Goal: Information Seeking & Learning: Learn about a topic

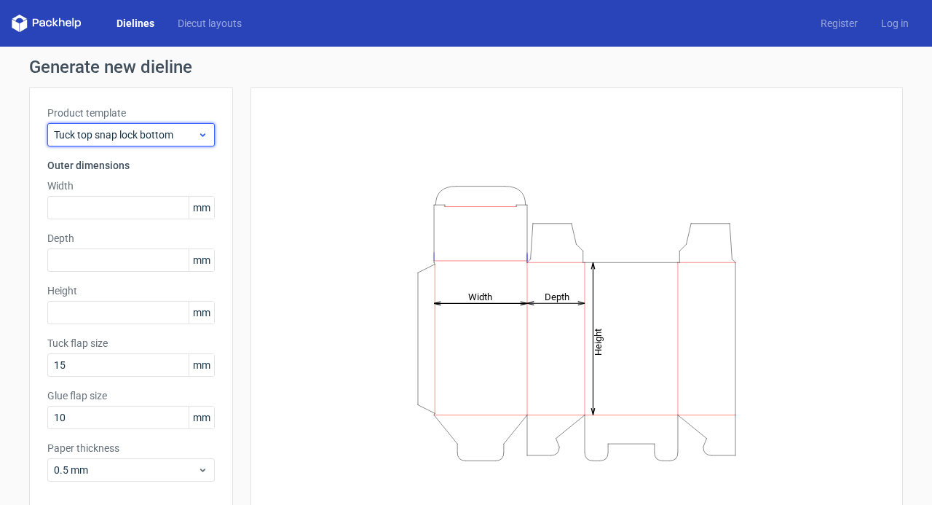
click at [197, 129] on icon at bounding box center [202, 135] width 11 height 12
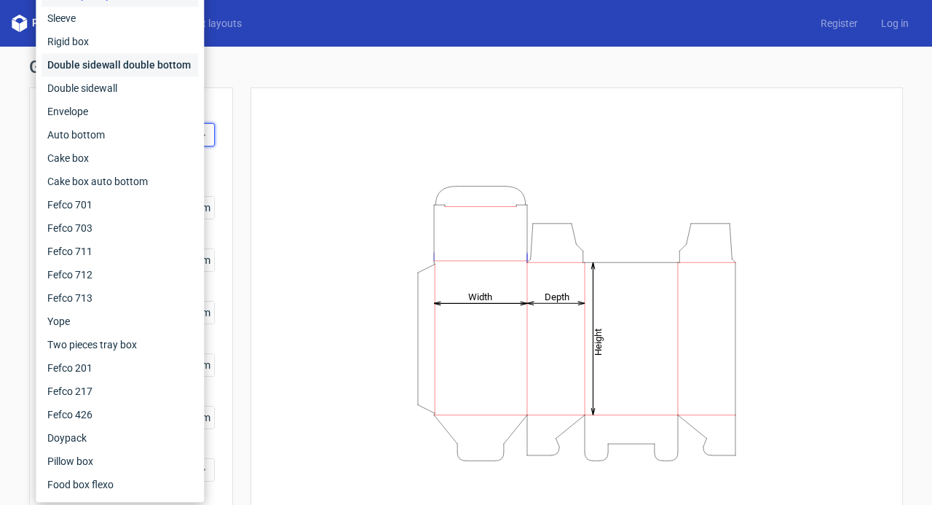
click at [174, 59] on div "Double sidewall double bottom" at bounding box center [120, 64] width 157 height 23
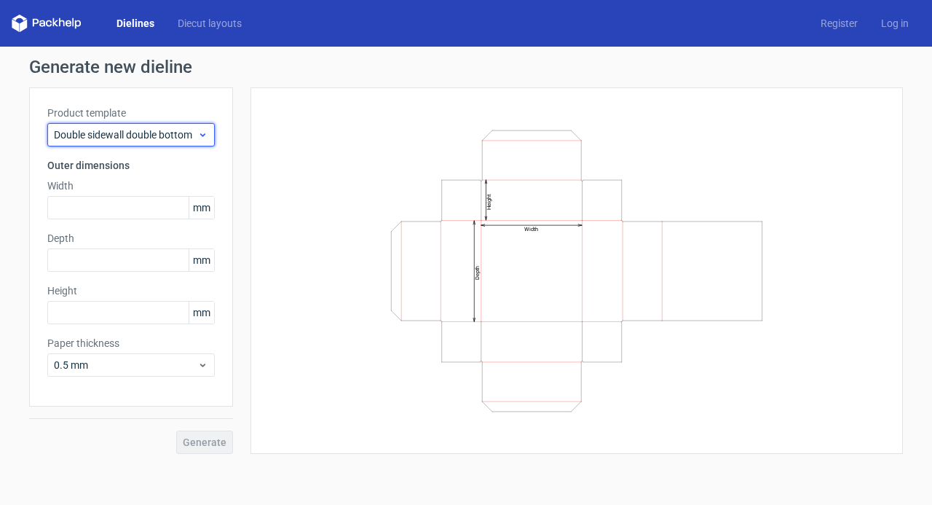
click at [195, 135] on span "Double sidewall double bottom" at bounding box center [125, 134] width 143 height 15
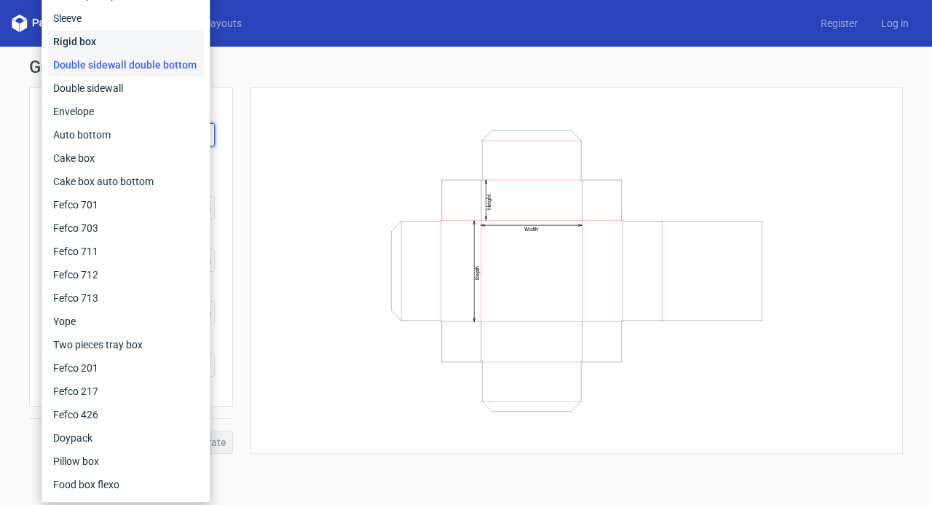
click at [144, 45] on div "Rigid box" at bounding box center [125, 41] width 157 height 23
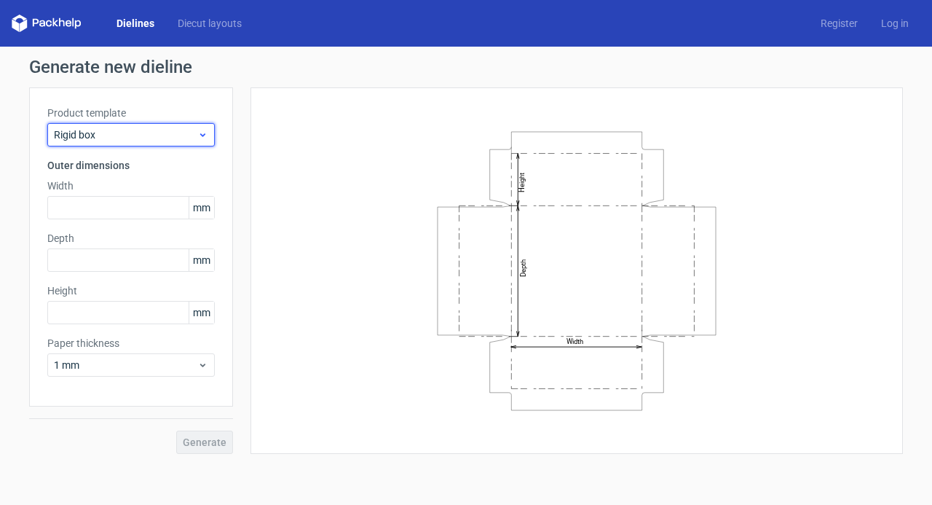
click at [189, 133] on span "Rigid box" at bounding box center [125, 134] width 143 height 15
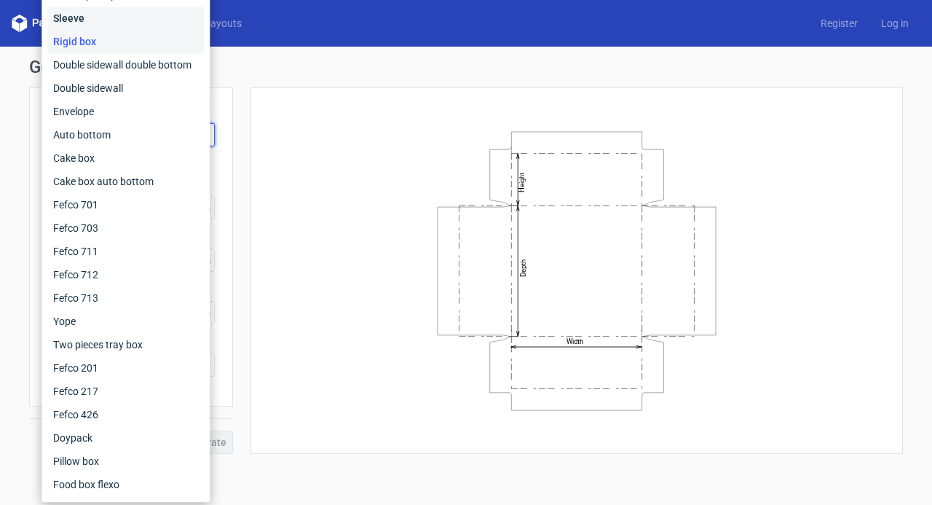
click at [162, 17] on div "Sleeve" at bounding box center [125, 18] width 157 height 23
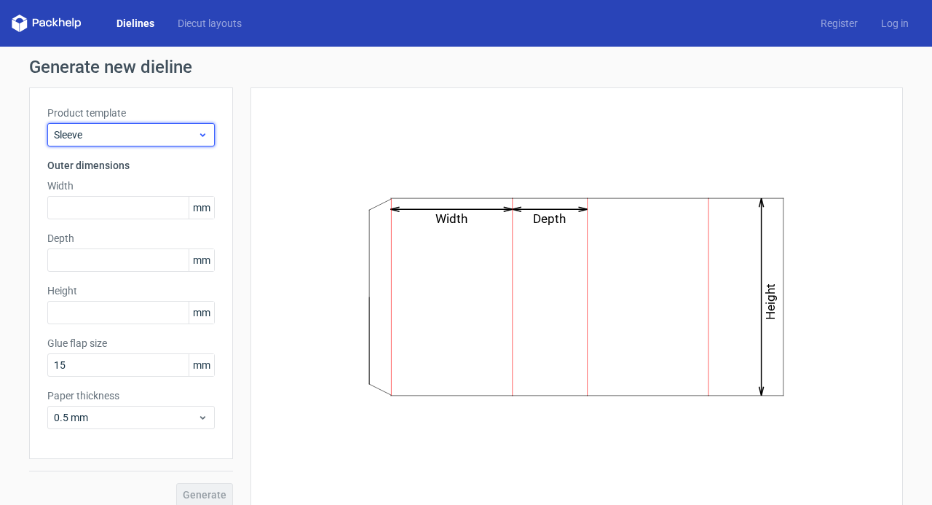
click at [164, 139] on span "Sleeve" at bounding box center [125, 134] width 143 height 15
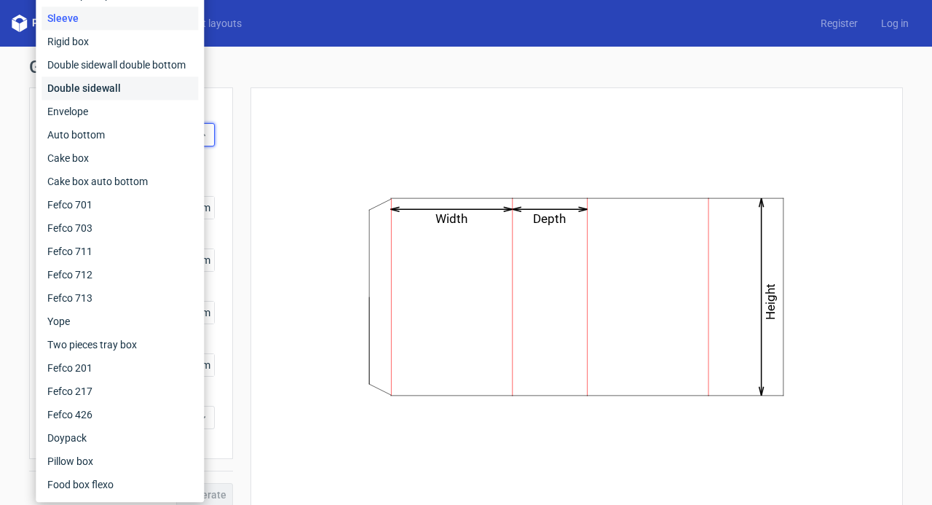
click at [148, 91] on div "Double sidewall" at bounding box center [120, 87] width 157 height 23
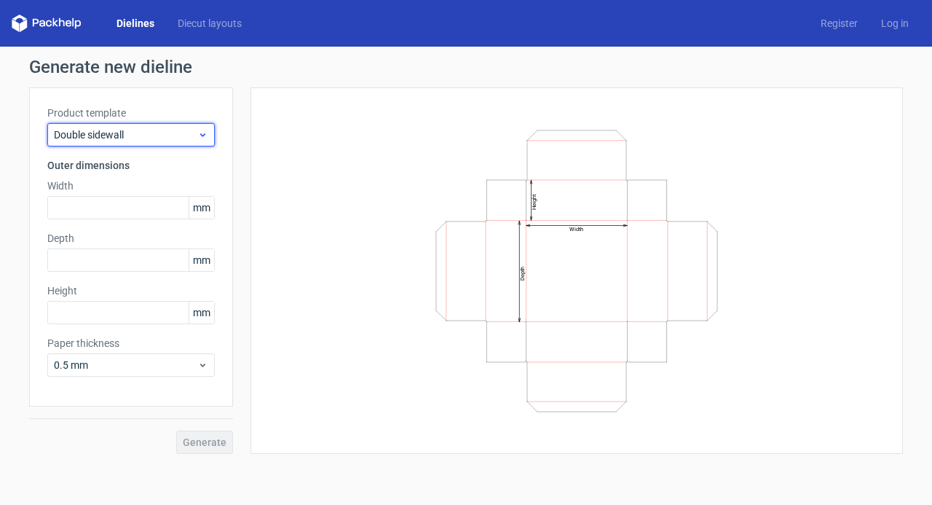
click at [159, 141] on span "Double sidewall" at bounding box center [125, 134] width 143 height 15
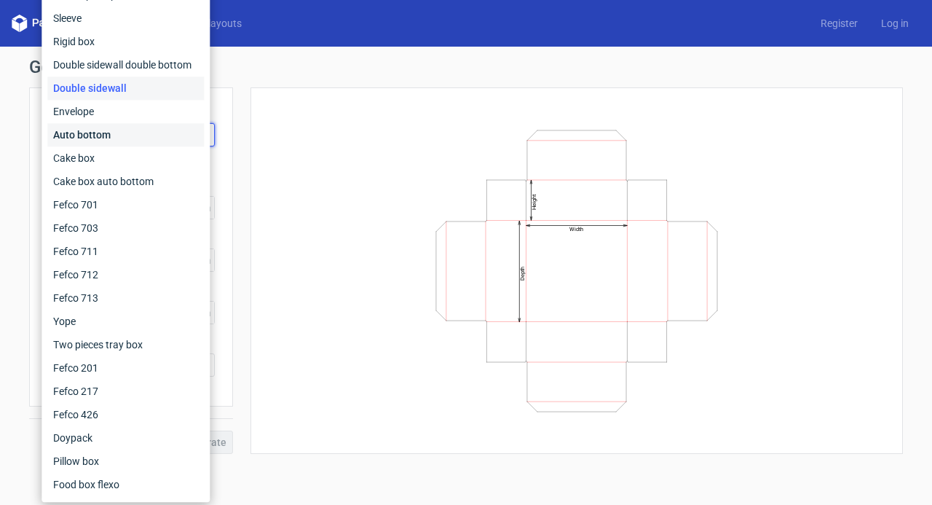
click at [151, 134] on div "Auto bottom" at bounding box center [125, 134] width 157 height 23
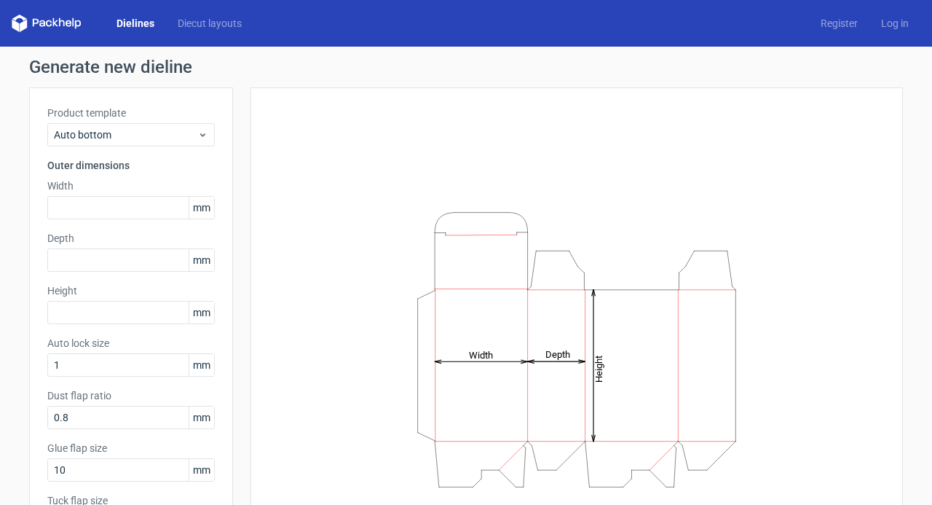
scroll to position [73, 0]
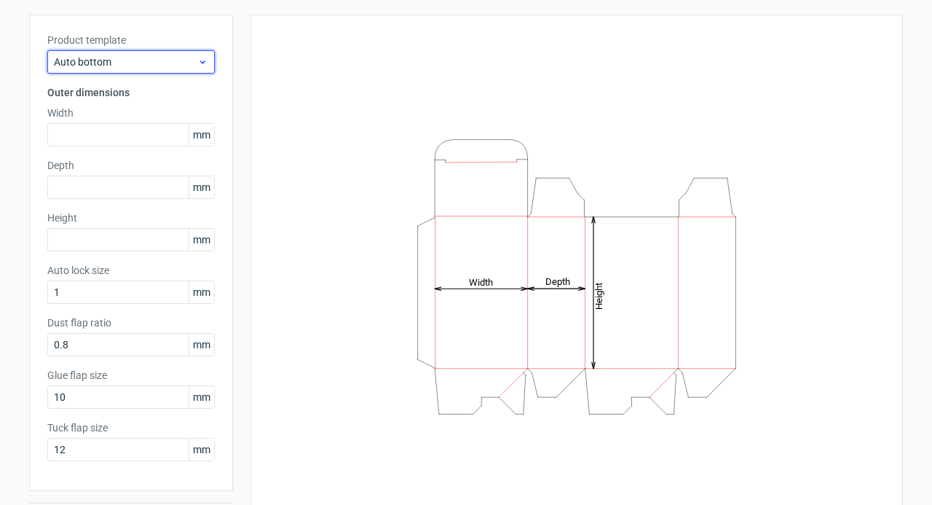
click at [175, 52] on div "Auto bottom" at bounding box center [130, 61] width 167 height 23
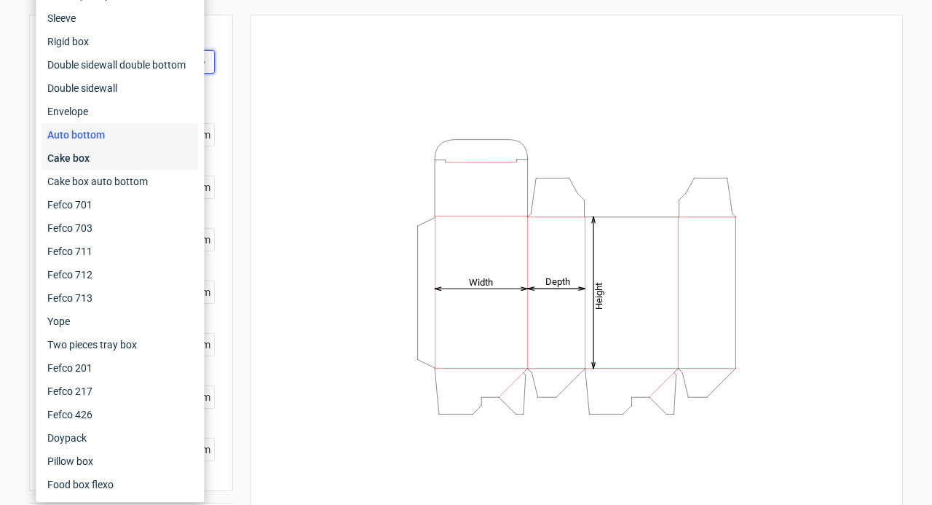
click at [173, 159] on div "Cake box" at bounding box center [120, 157] width 157 height 23
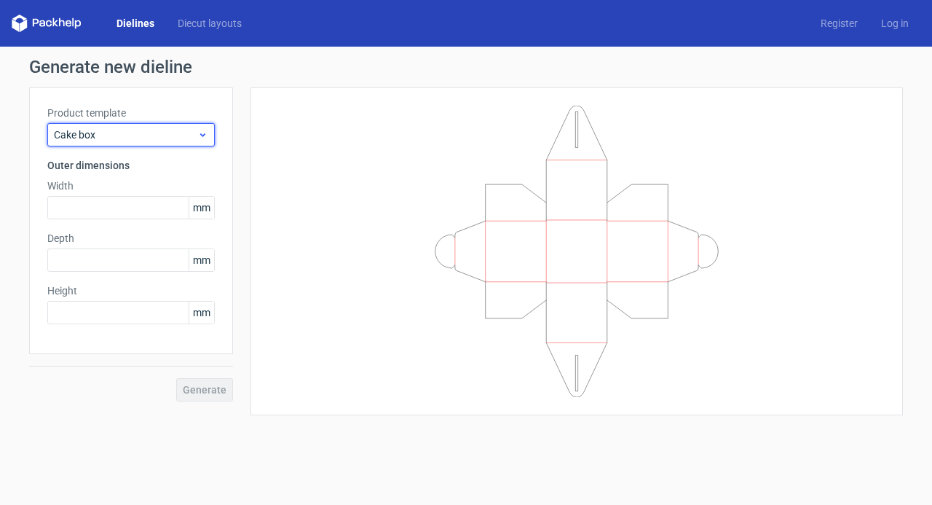
click at [179, 138] on span "Cake box" at bounding box center [125, 134] width 143 height 15
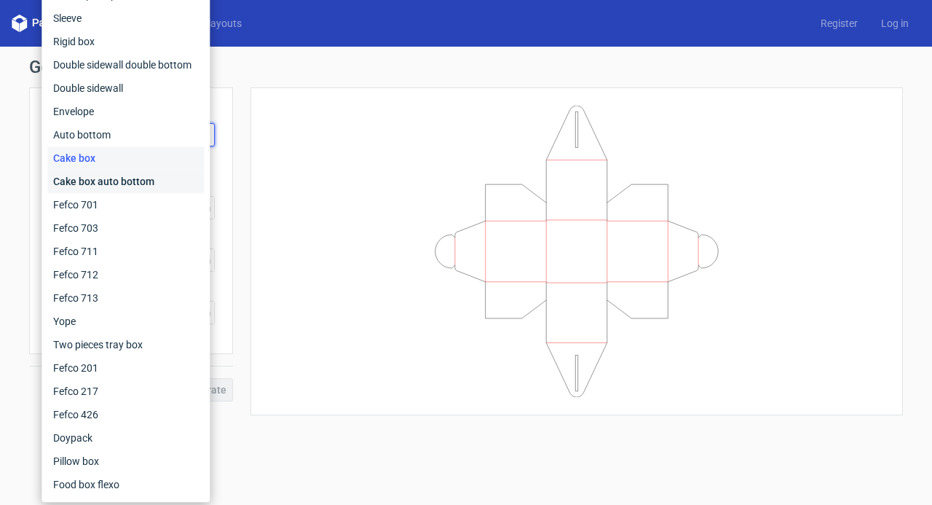
click at [167, 183] on div "Cake box auto bottom" at bounding box center [125, 181] width 157 height 23
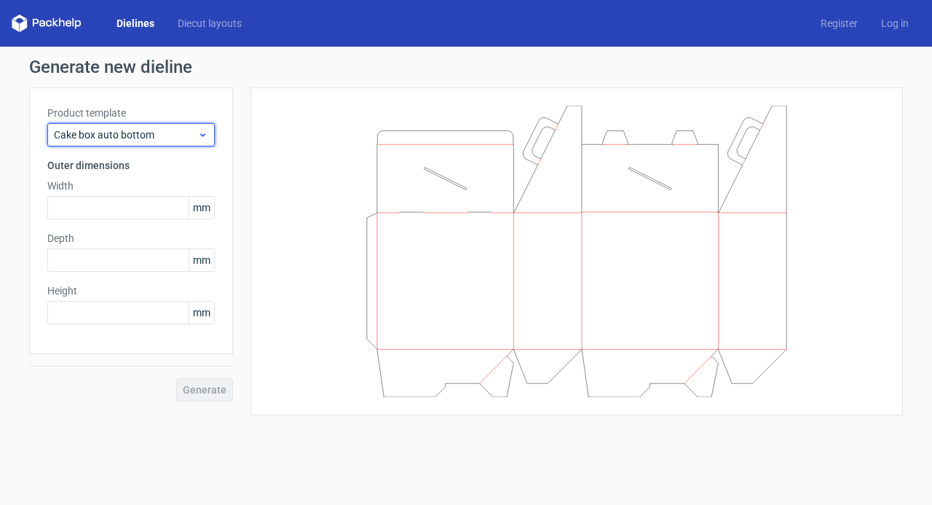
click at [180, 134] on span "Cake box auto bottom" at bounding box center [125, 134] width 143 height 15
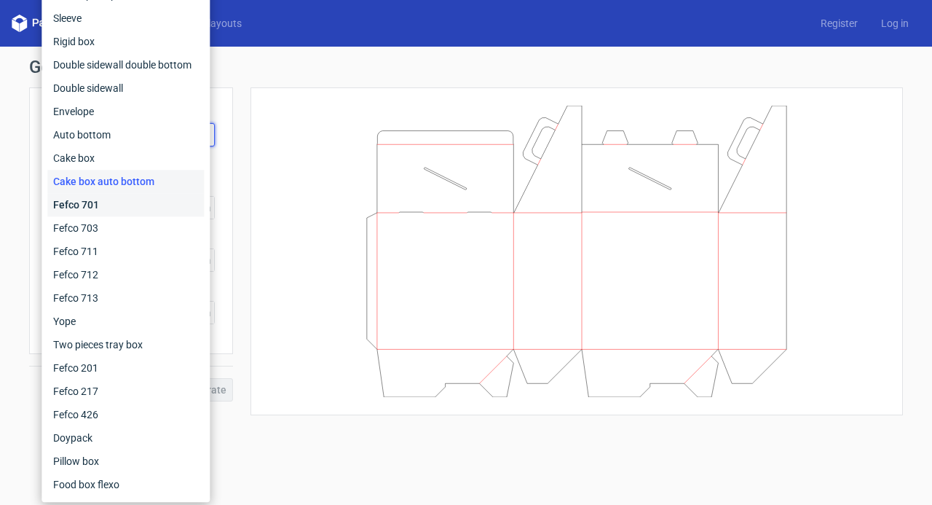
click at [160, 203] on div "Fefco 701" at bounding box center [125, 204] width 157 height 23
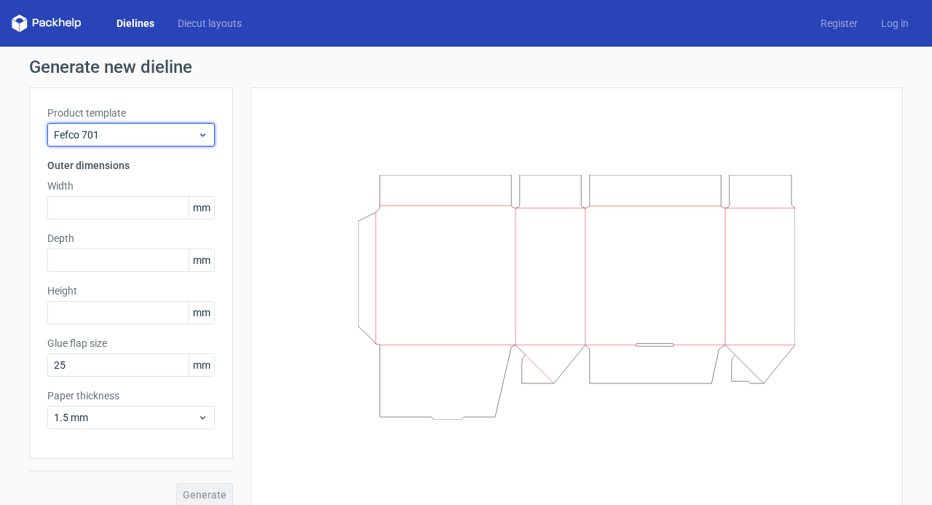
click at [172, 138] on span "Fefco 701" at bounding box center [125, 134] width 143 height 15
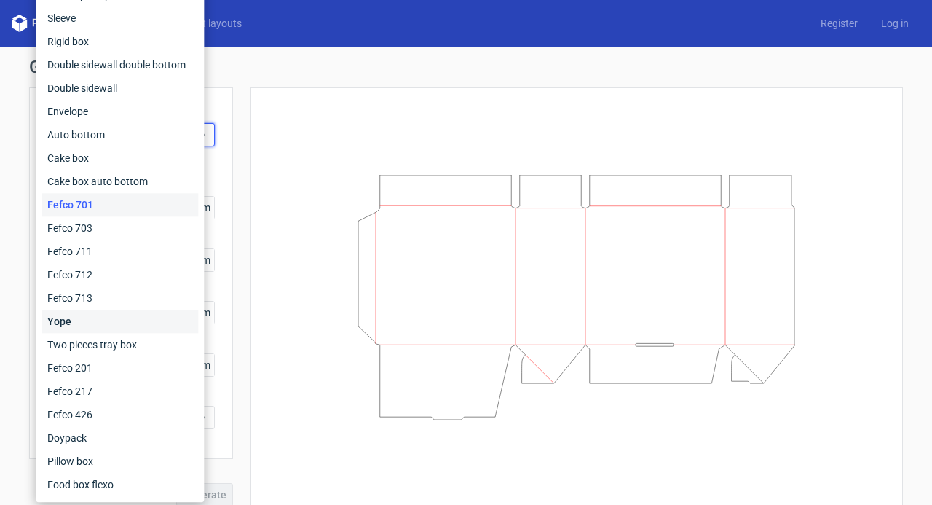
click at [145, 320] on div "Yope" at bounding box center [120, 320] width 157 height 23
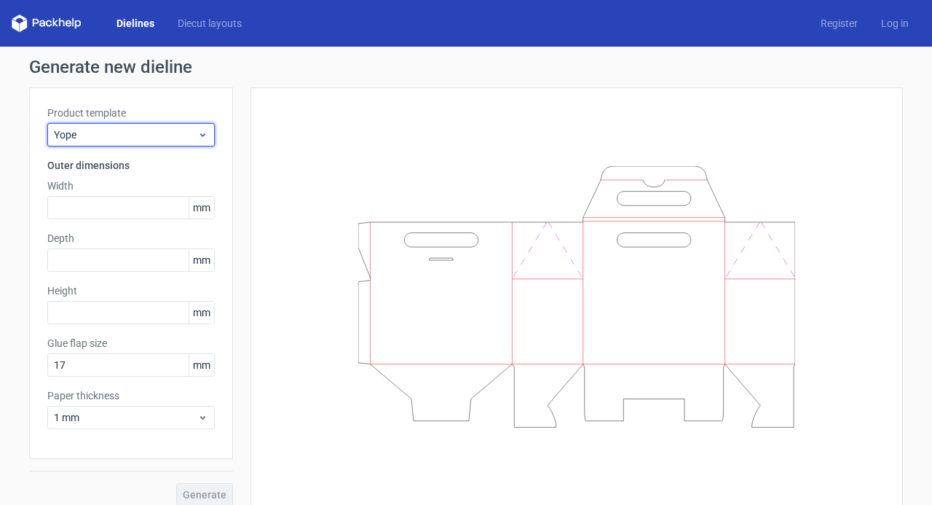
click at [149, 138] on span "Yope" at bounding box center [125, 134] width 143 height 15
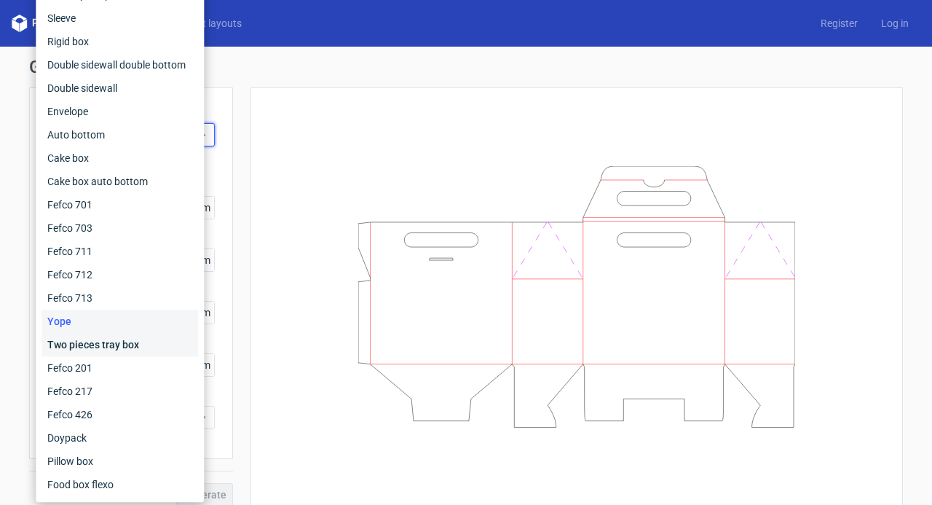
click at [137, 348] on div "Two pieces tray box" at bounding box center [120, 344] width 157 height 23
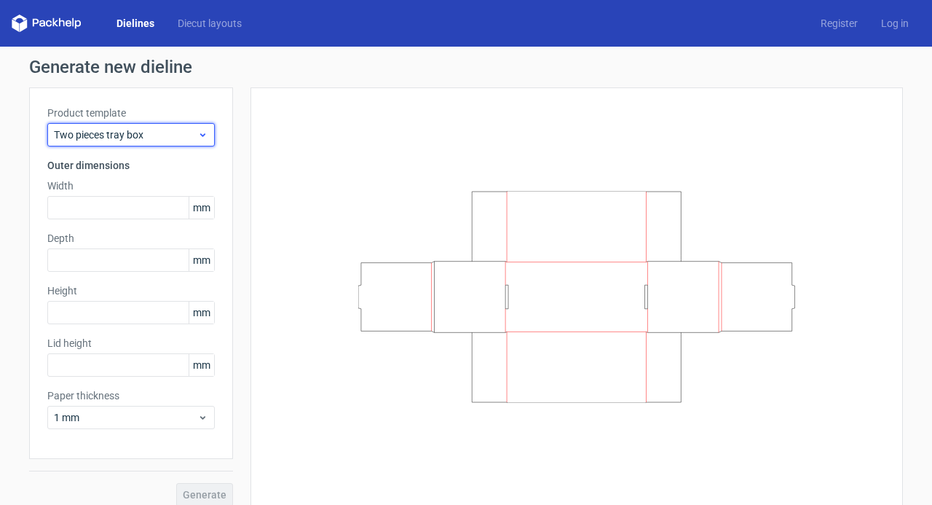
click at [168, 134] on span "Two pieces tray box" at bounding box center [125, 134] width 143 height 15
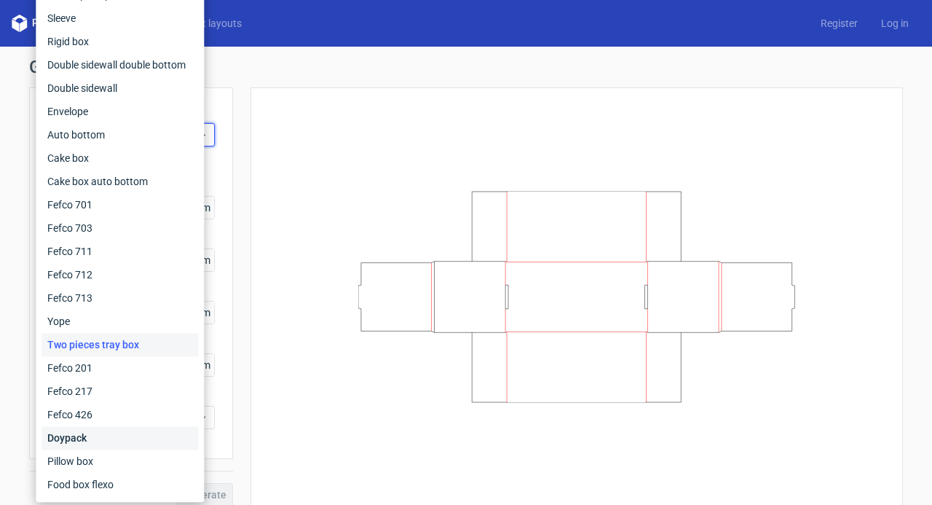
click at [146, 442] on div "Doypack" at bounding box center [120, 437] width 157 height 23
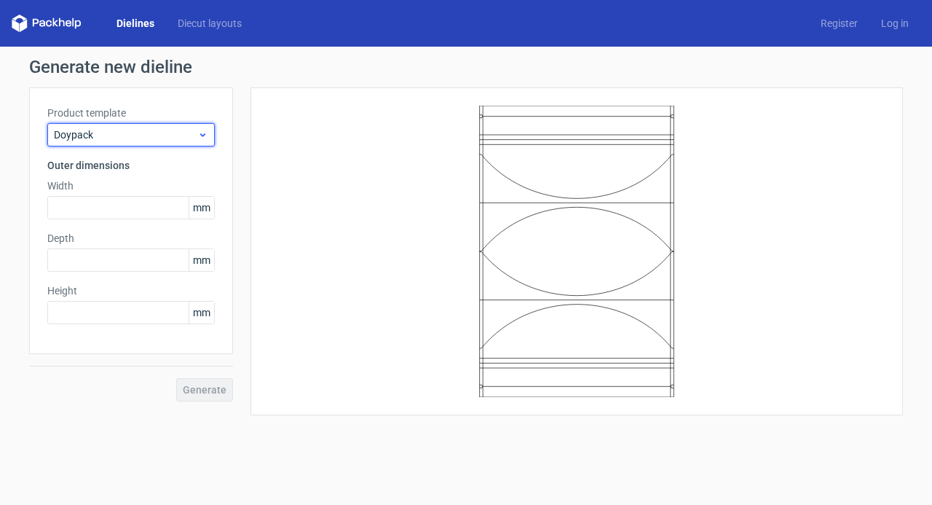
click at [174, 133] on span "Doypack" at bounding box center [125, 134] width 143 height 15
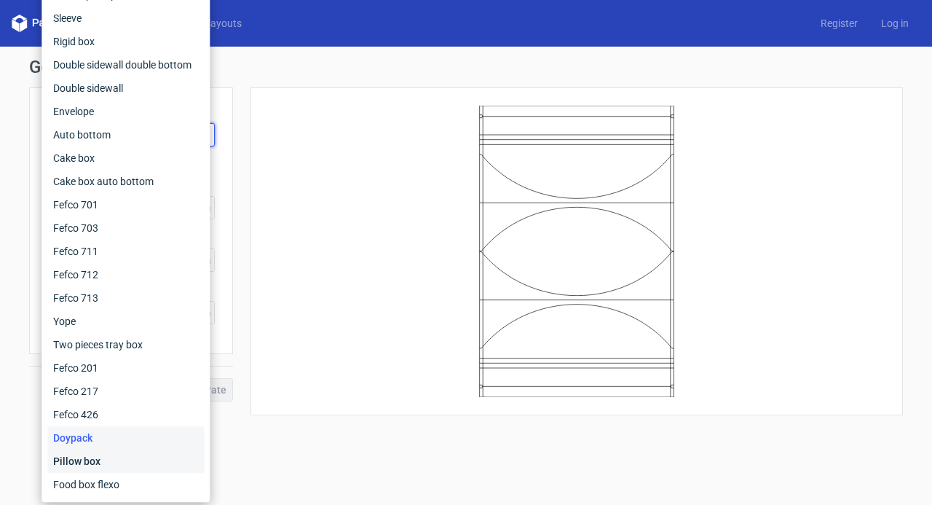
click at [146, 471] on div "Pillow box" at bounding box center [125, 460] width 157 height 23
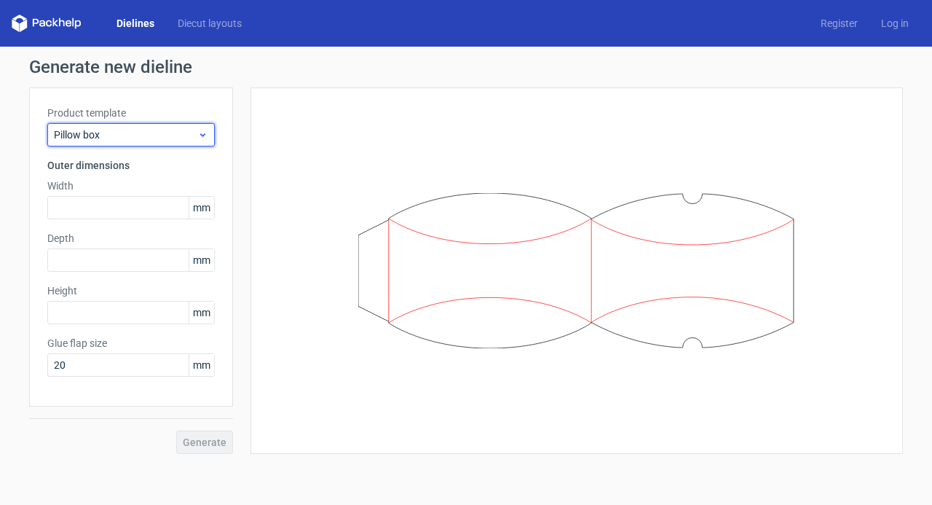
click at [170, 133] on span "Pillow box" at bounding box center [125, 134] width 143 height 15
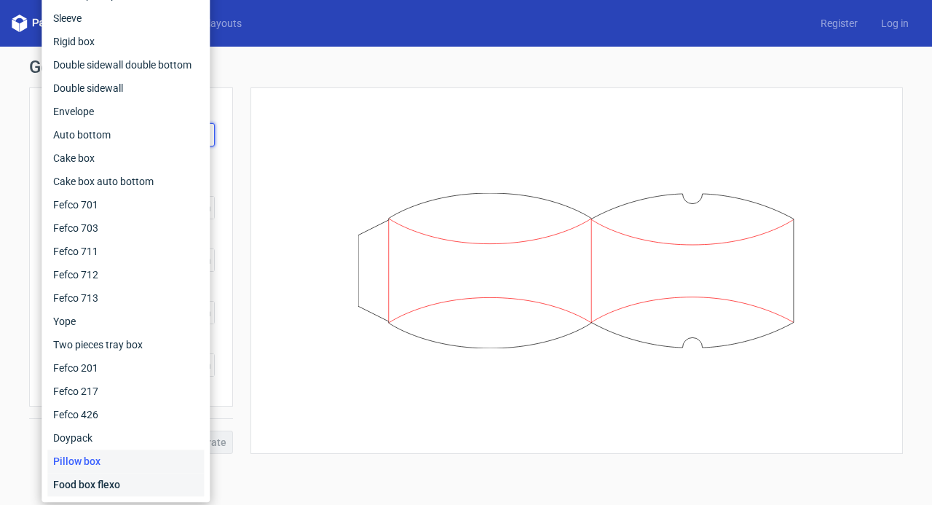
click at [143, 493] on div "Food box flexo" at bounding box center [125, 484] width 157 height 23
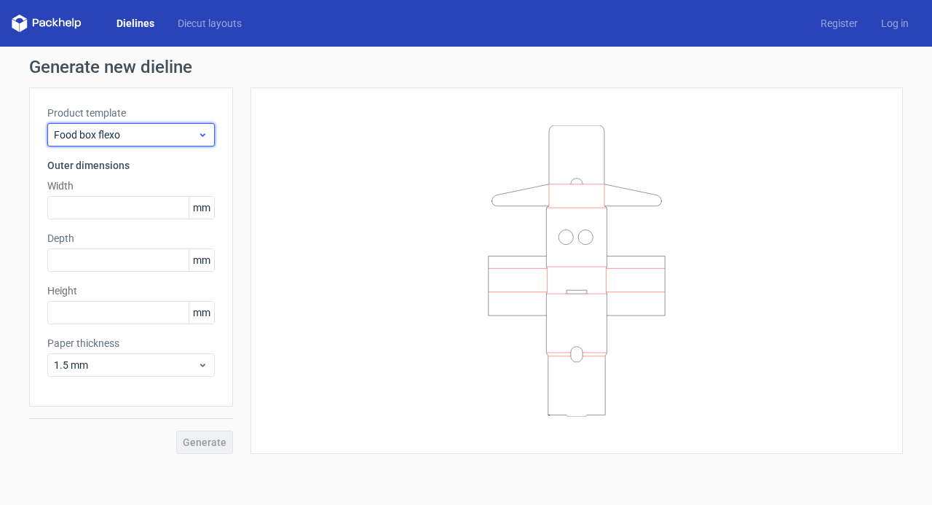
click at [177, 139] on span "Food box flexo" at bounding box center [125, 134] width 143 height 15
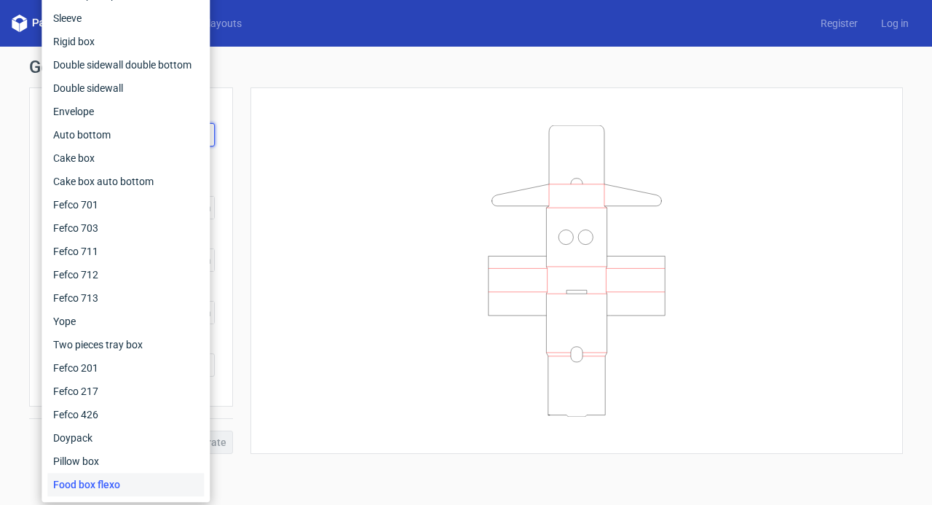
click at [307, 269] on div at bounding box center [577, 271] width 616 height 330
